Goal: Task Accomplishment & Management: Manage account settings

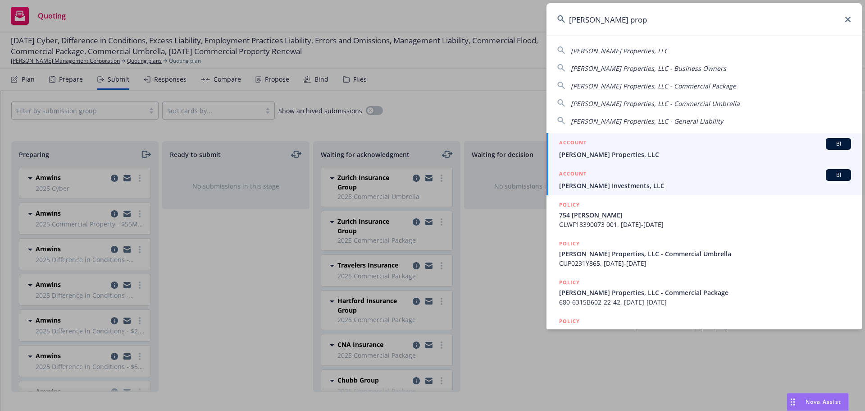
type input "[PERSON_NAME] prop"
click at [642, 164] on link "ACCOUNT BI [PERSON_NAME] Investments, LLC" at bounding box center [704, 179] width 315 height 31
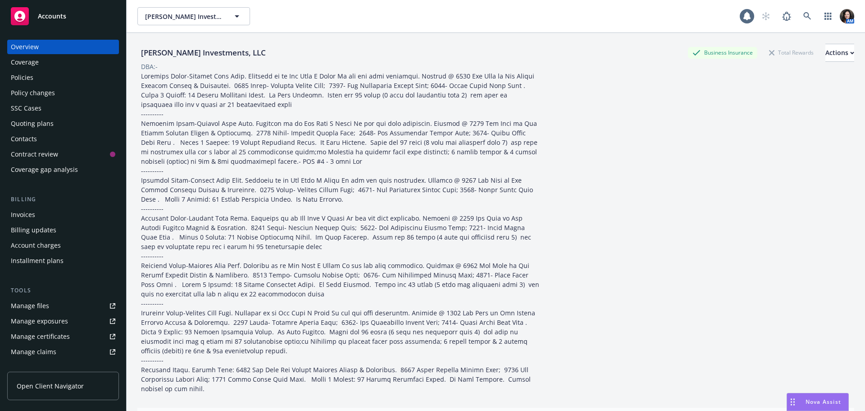
click at [44, 75] on div "Policies" at bounding box center [63, 77] width 105 height 14
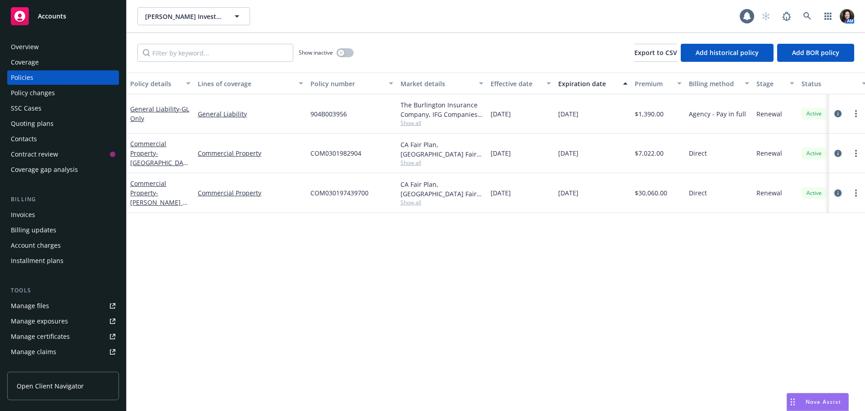
click at [838, 192] on icon "circleInformation" at bounding box center [838, 192] width 7 height 7
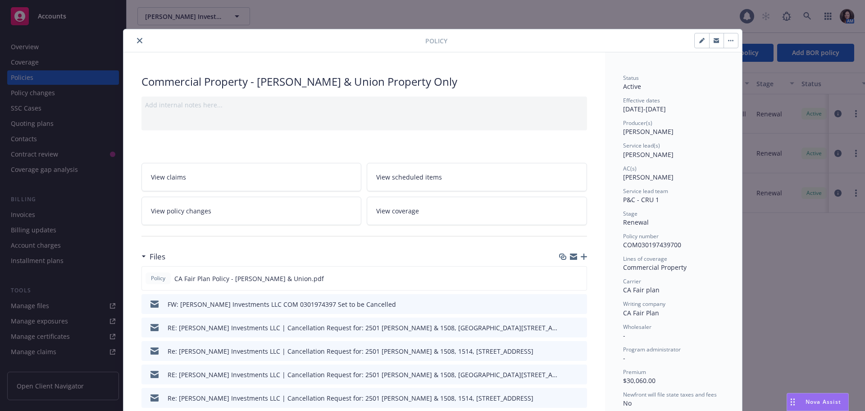
click at [581, 258] on icon "button" at bounding box center [584, 256] width 6 height 6
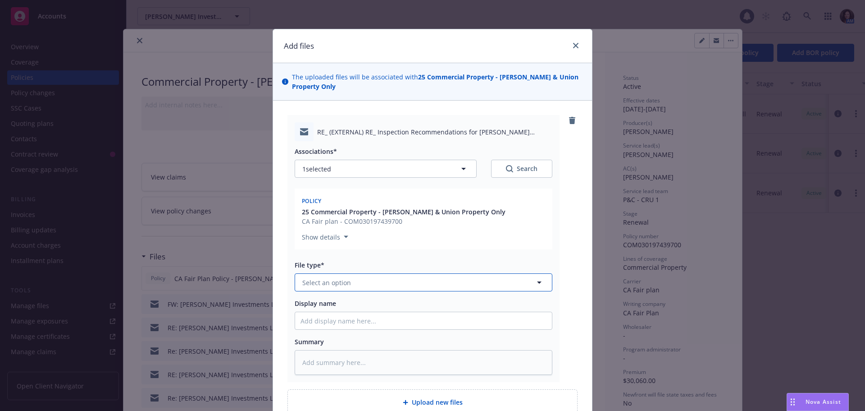
click at [339, 283] on span "Select an option" at bounding box center [326, 282] width 49 height 9
type input "emai"
click at [334, 305] on div "Email" at bounding box center [424, 307] width 246 height 13
click at [329, 322] on input "Display name" at bounding box center [423, 320] width 257 height 17
type textarea "x"
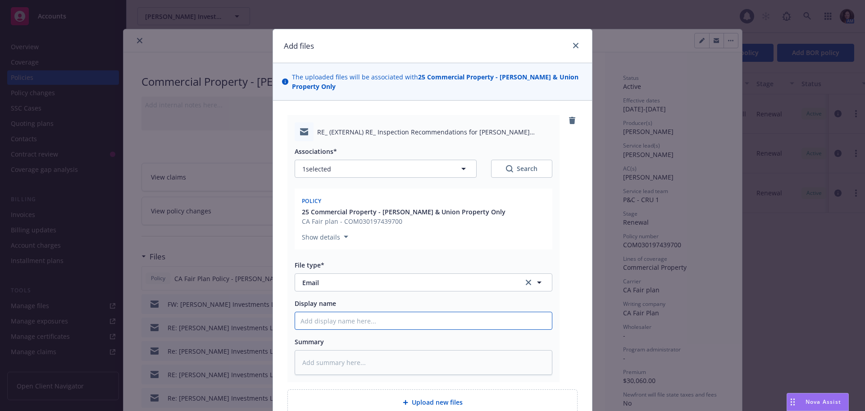
type input "F"
type textarea "x"
click at [331, 340] on div "Summary" at bounding box center [424, 341] width 258 height 9
click at [318, 362] on textarea at bounding box center [424, 362] width 258 height 25
type textarea "x"
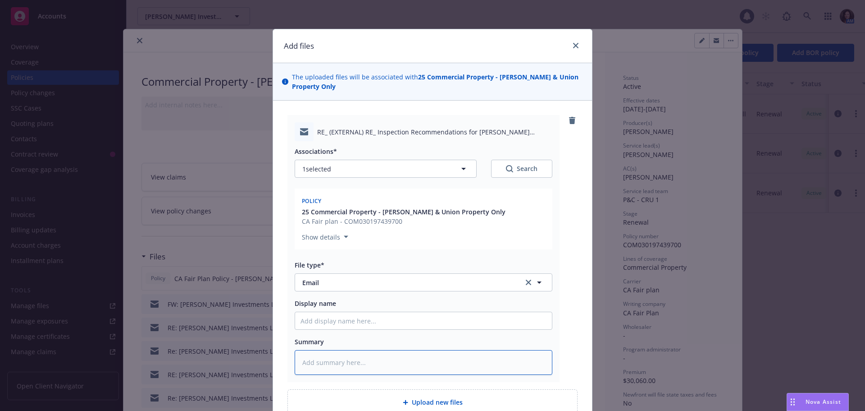
type textarea "F"
type textarea "x"
type textarea "Fr"
type textarea "x"
type textarea "Fro"
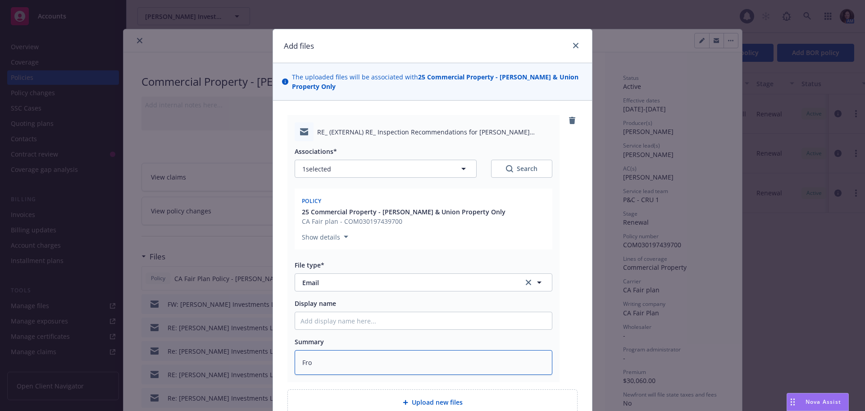
type textarea "x"
type textarea "From"
type textarea "x"
type textarea "From"
type textarea "x"
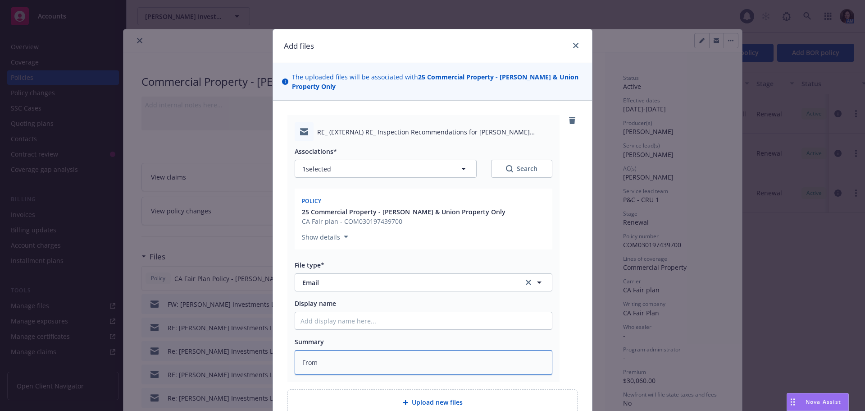
type textarea "From U"
type textarea "x"
type textarea "From UW"
type textarea "x"
type textarea "From UW:"
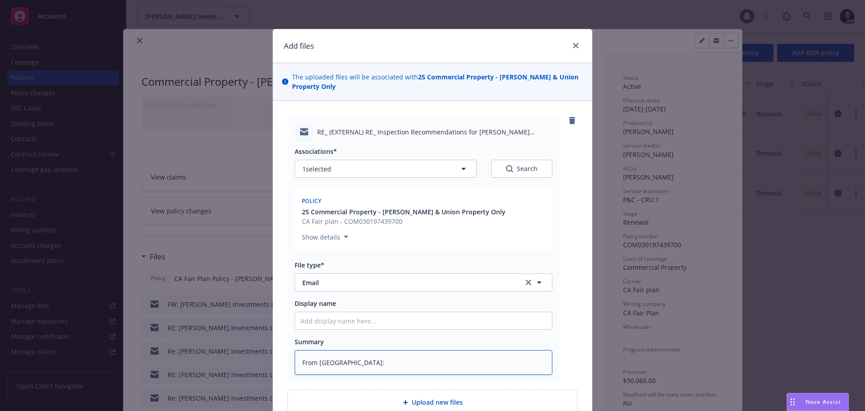
type textarea "x"
type textarea "From UW:"
type textarea "x"
type textarea "From UW: c"
type textarea "x"
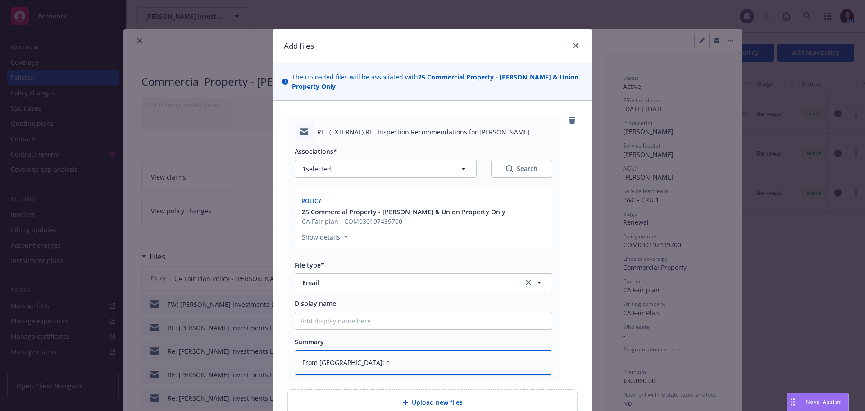
type textarea "From UW: co"
type textarea "x"
type textarea "From UW: con"
type textarea "x"
type textarea "From UW: conf"
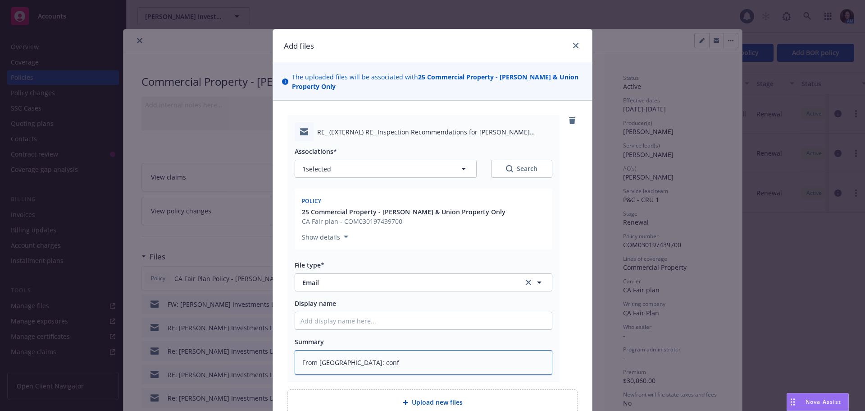
type textarea "x"
type textarea "From UW: confr"
type textarea "x"
type textarea "From UW: conf"
type textarea "x"
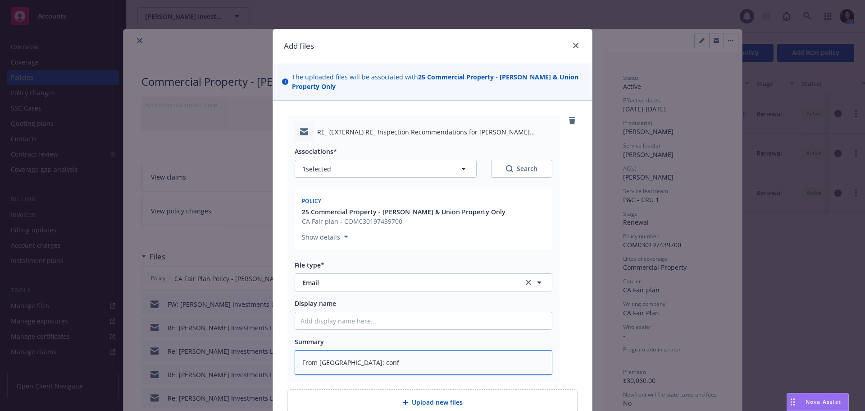
type textarea "From UW: confi"
type textarea "x"
type textarea "From UW: confir"
type textarea "x"
type textarea "From UW: confirm"
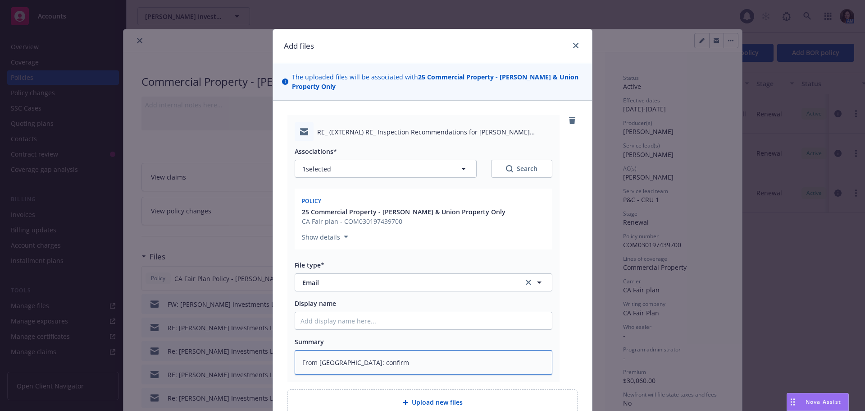
type textarea "x"
type textarea "From UW: confirmi"
type textarea "x"
type textarea "From UW: confirmin"
type textarea "x"
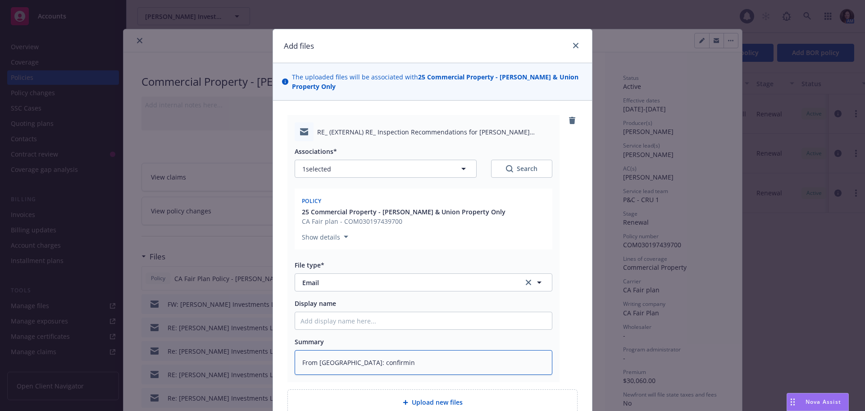
type textarea "From UW: confirming"
type textarea "x"
type textarea "From UW: confirming"
type textarea "x"
type textarea "From UW: confirming l"
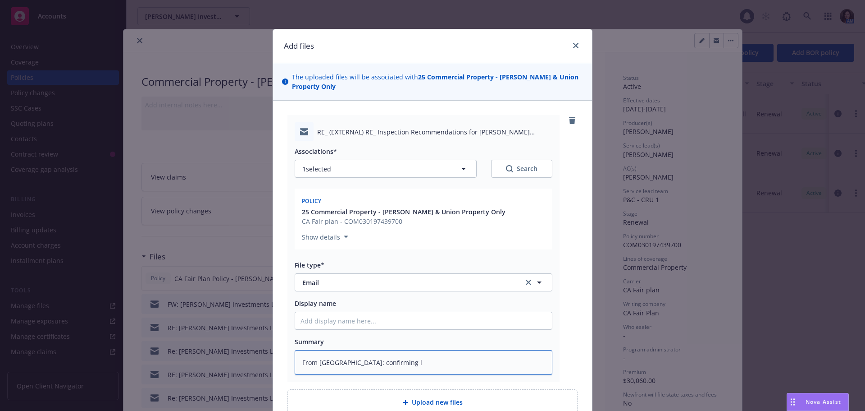
type textarea "x"
type textarea "From UW: confirming lo"
type textarea "x"
type textarea "From UW: confirming los"
type textarea "x"
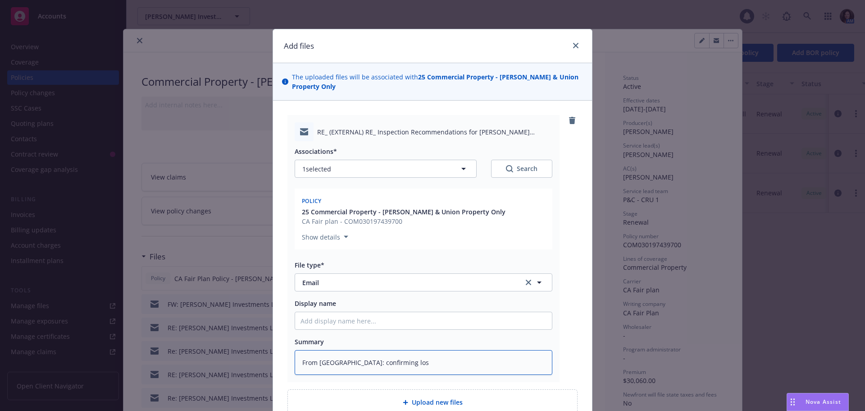
type textarea "From UW: confirming loss"
type textarea "x"
type textarea "From UW: confirming loss"
type textarea "x"
type textarea "From UW: confirming loss r"
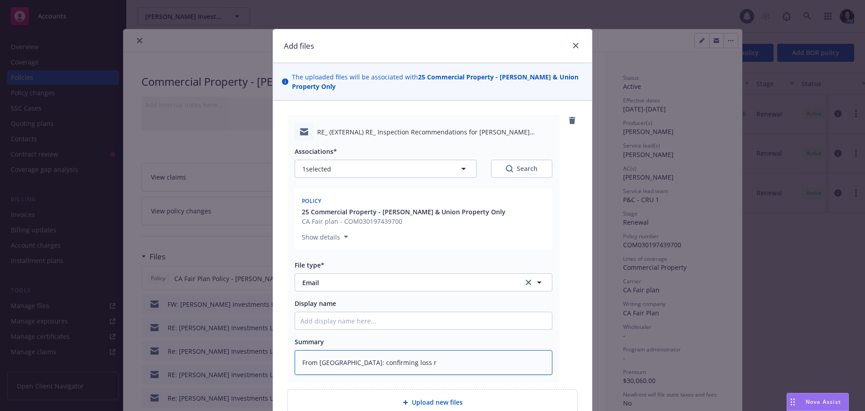
type textarea "x"
type textarea "From UW: confirming loss re"
type textarea "x"
type textarea "From UW: confirming loss rec"
type textarea "x"
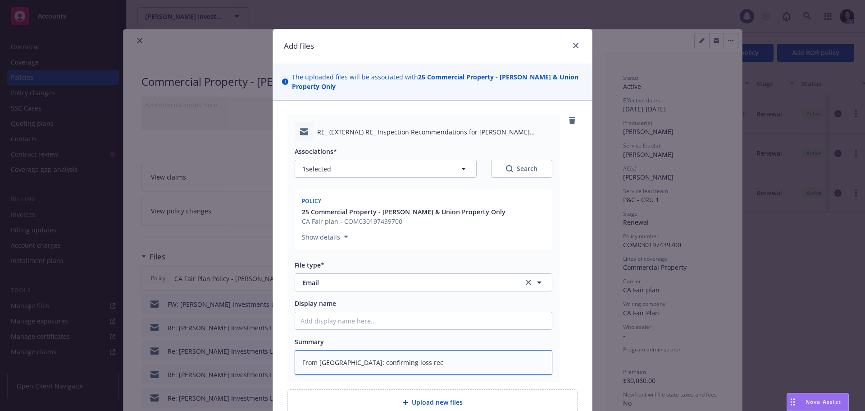
type textarea "From UW: confirming loss recs"
type textarea "x"
type textarea "From UW: confirming loss recs"
type textarea "x"
type textarea "From UW: confirming loss recs a"
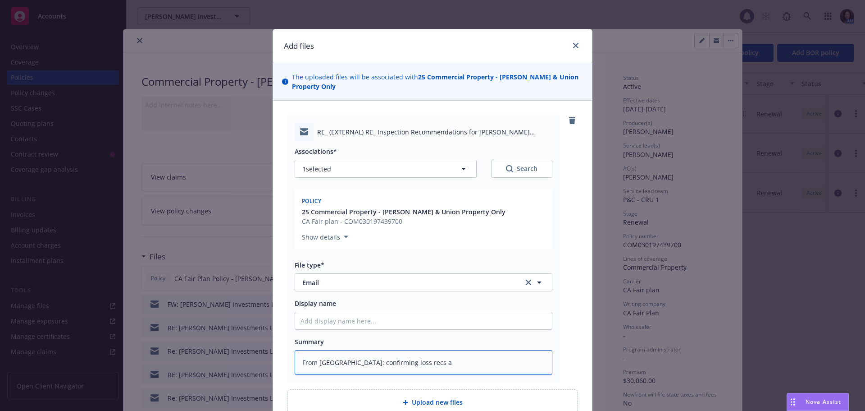
type textarea "x"
type textarea "From UW: confirming loss recs ar"
type textarea "x"
type textarea "From UW: confirming loss recs are"
type textarea "x"
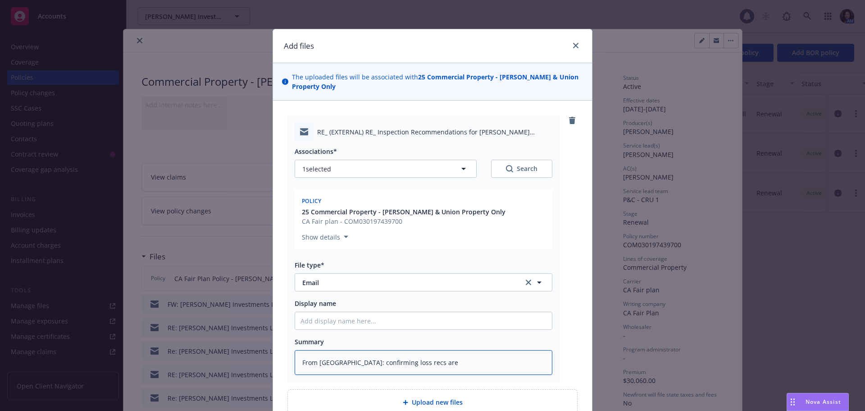
type textarea "From UW: confirming loss recs are c"
type textarea "x"
type textarea "From UW: confirming loss recs are cl"
type textarea "x"
type textarea "From UW: confirming loss recs are cle"
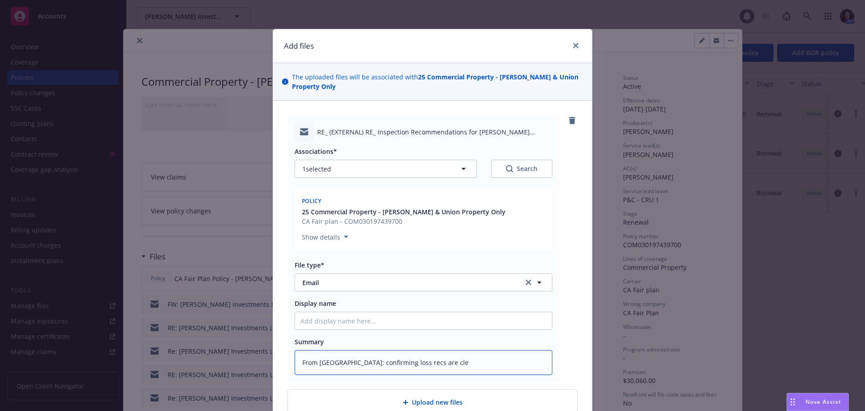
type textarea "x"
type textarea "From UW: confirming loss recs are clear"
type textarea "x"
type textarea "From UW: confirming loss recs are cleare"
type textarea "x"
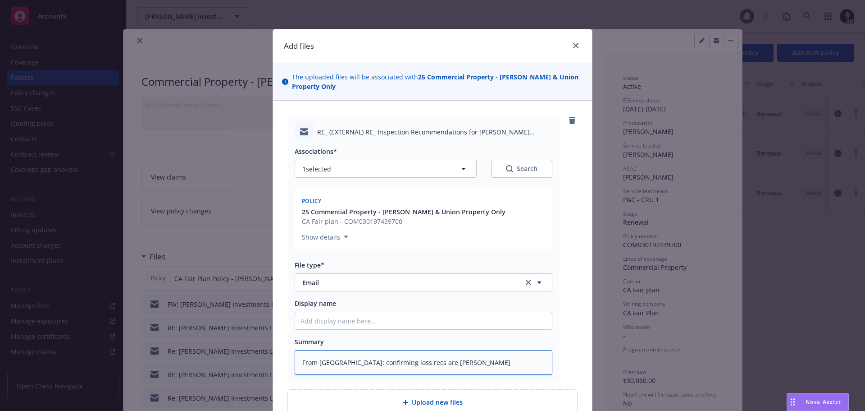
type textarea "From UW: confirming loss recs are cleared"
type textarea "x"
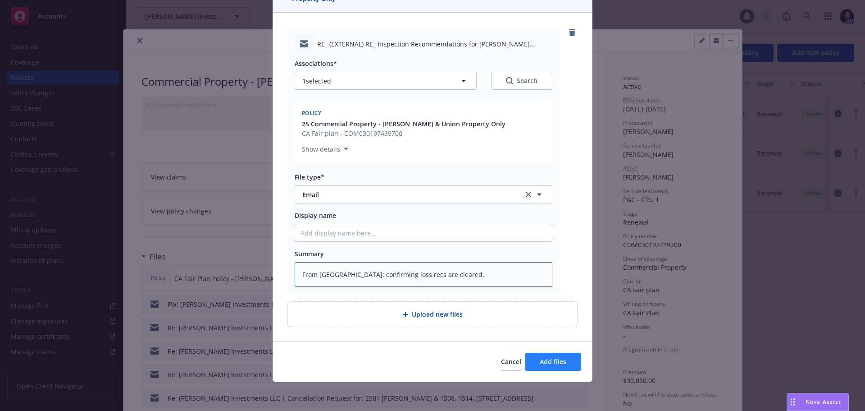
type textarea "From UW: confirming loss recs are cleared."
click at [555, 358] on span "Add files" at bounding box center [553, 361] width 27 height 9
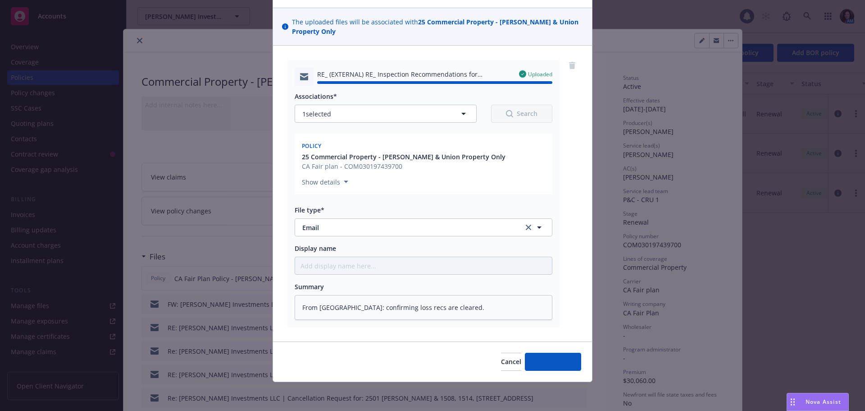
type textarea "x"
